Goal: Check status: Check status

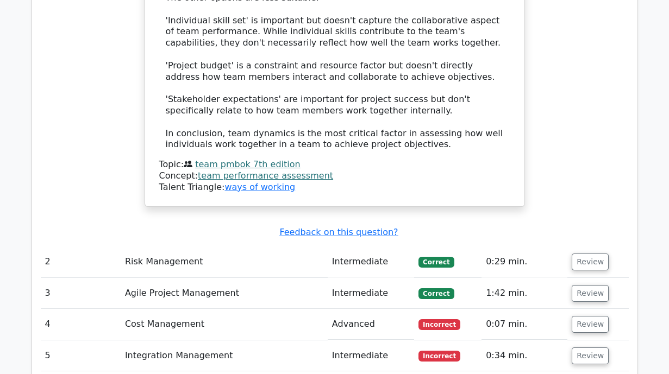
scroll to position [1683, 0]
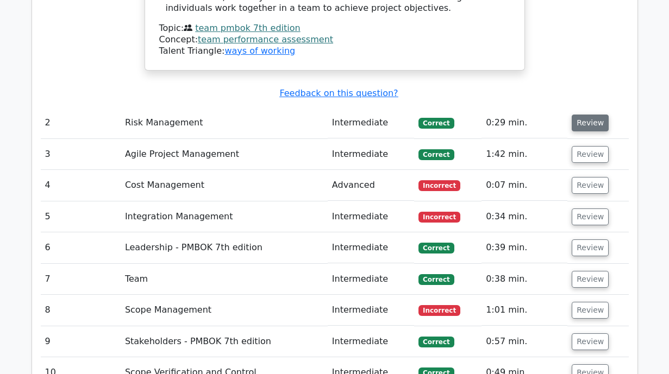
click at [581, 115] on button "Review" at bounding box center [589, 123] width 37 height 17
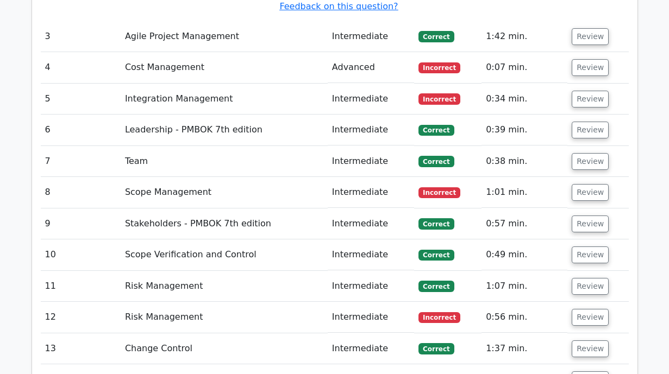
scroll to position [2227, 0]
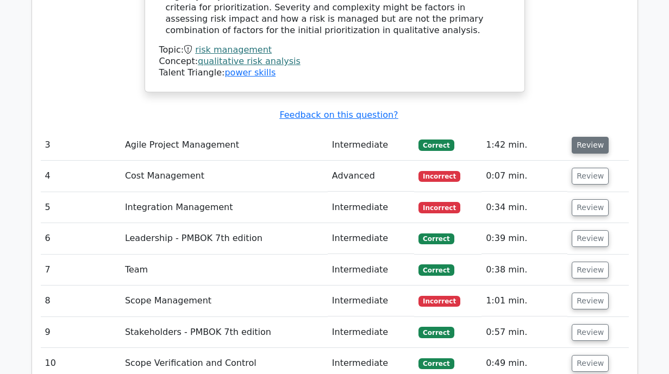
click at [586, 137] on button "Review" at bounding box center [589, 145] width 37 height 17
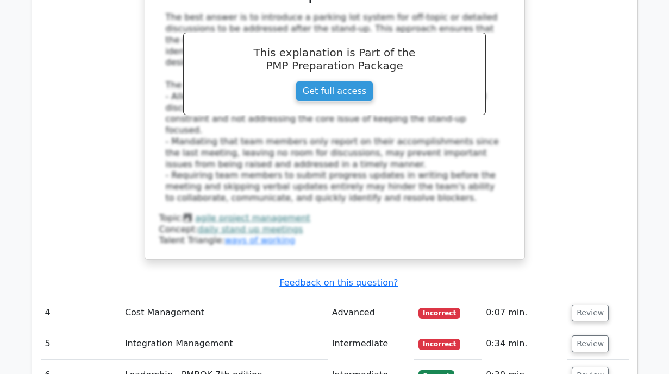
scroll to position [2824, 0]
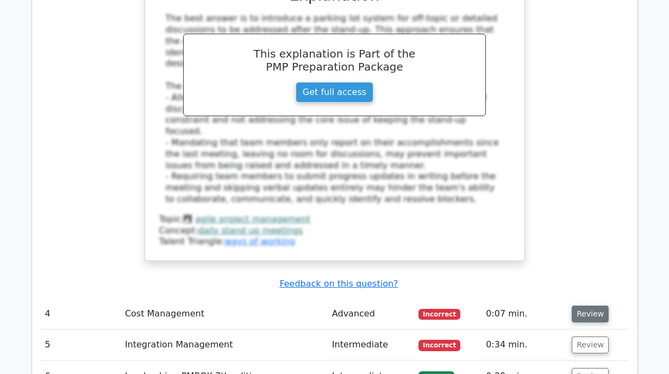
click at [584, 306] on button "Review" at bounding box center [589, 314] width 37 height 17
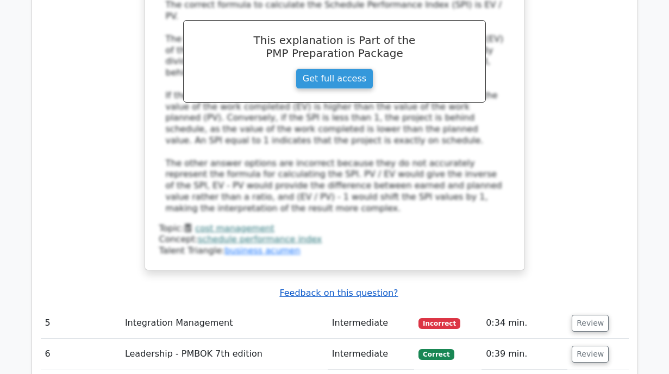
scroll to position [3747, 0]
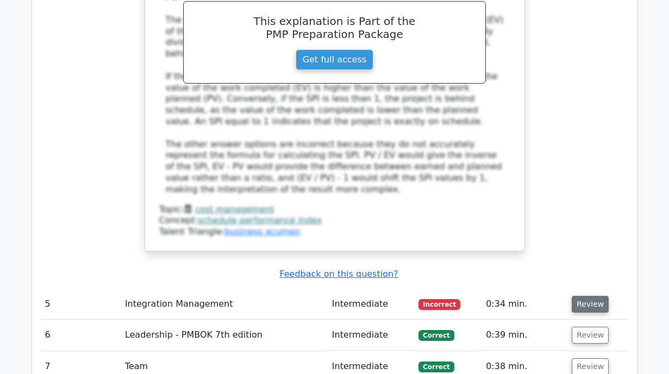
click at [585, 296] on button "Review" at bounding box center [589, 304] width 37 height 17
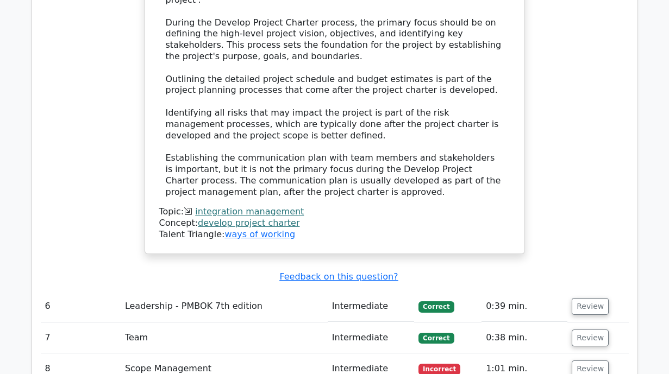
scroll to position [4345, 0]
click at [582, 299] on button "Review" at bounding box center [589, 307] width 37 height 17
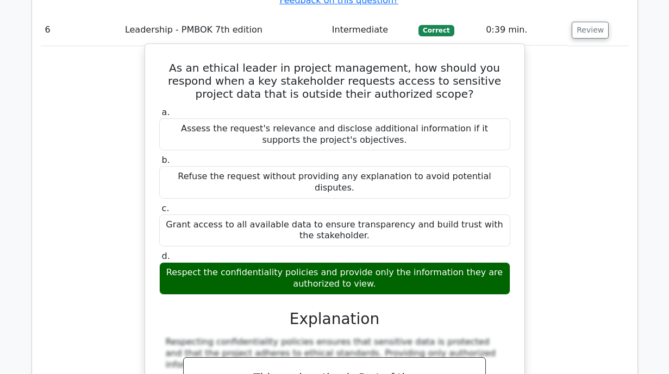
scroll to position [4779, 0]
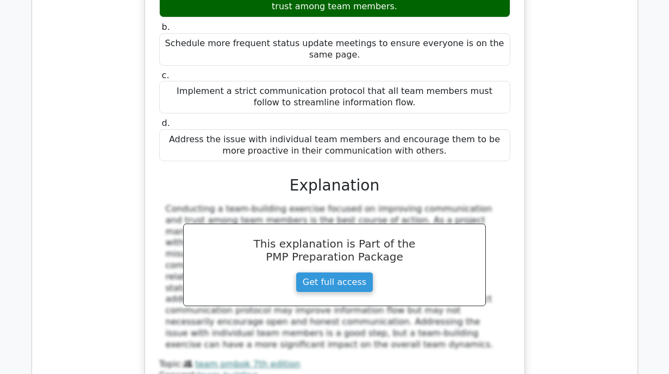
scroll to position [5322, 0]
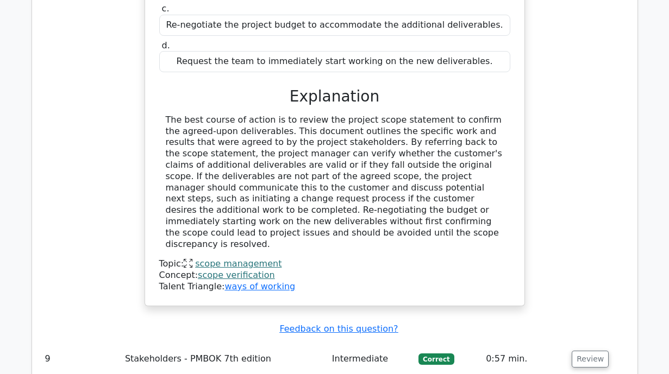
scroll to position [6028, 0]
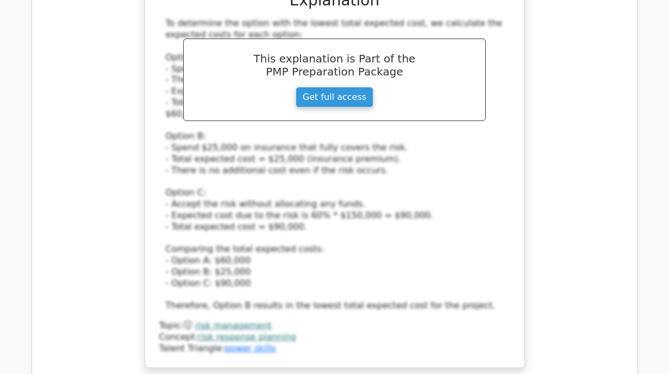
scroll to position [6734, 0]
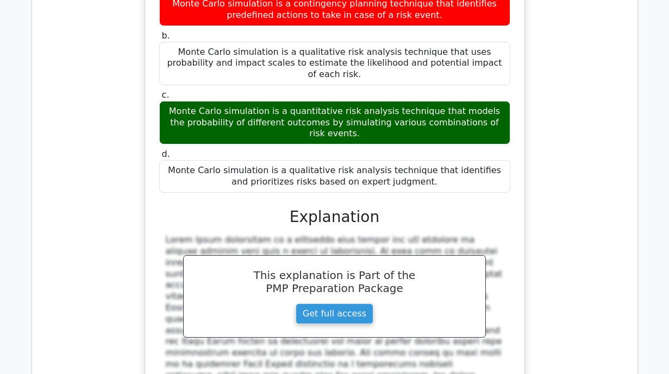
scroll to position [7386, 0]
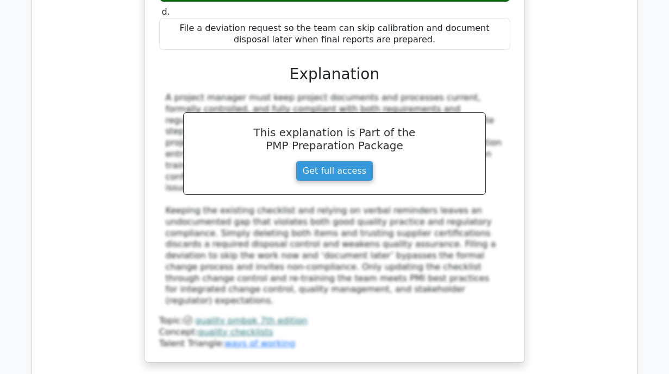
scroll to position [8200, 0]
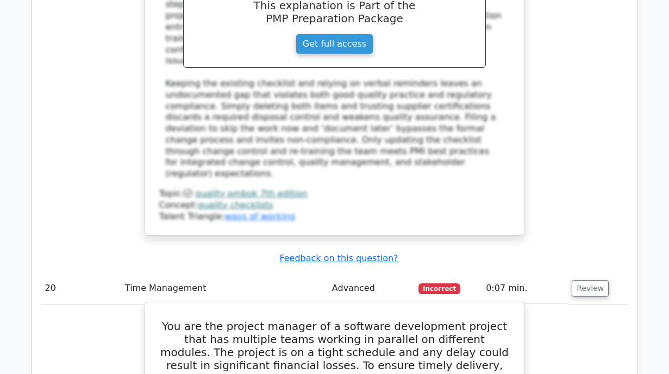
scroll to position [8309, 0]
